Goal: Find specific page/section: Find specific page/section

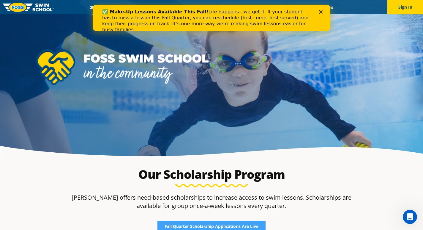
click at [320, 13] on icon "Close" at bounding box center [321, 12] width 4 height 4
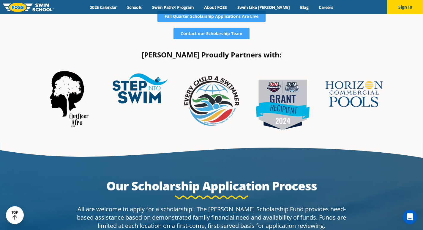
scroll to position [95, 0]
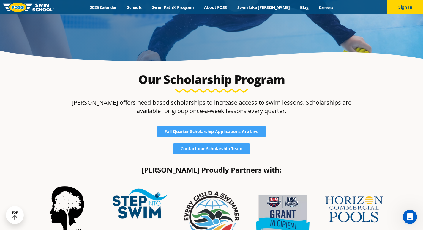
click at [29, 2] on link at bounding box center [28, 7] width 51 height 14
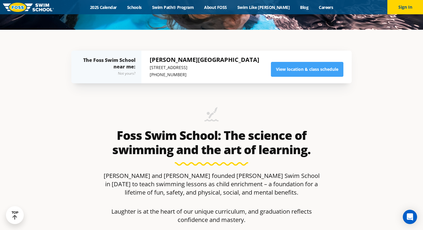
scroll to position [199, 0]
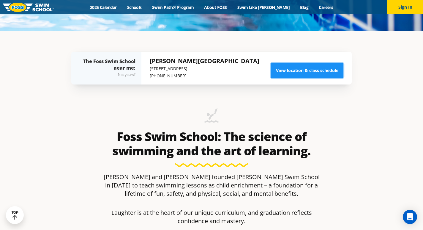
click at [309, 68] on link "View location & class schedule" at bounding box center [307, 70] width 73 height 15
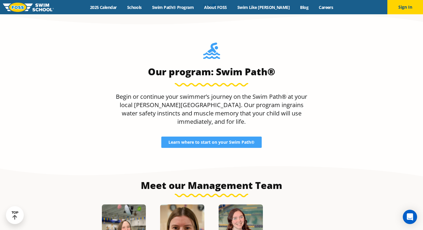
scroll to position [517, 0]
